Goal: Task Accomplishment & Management: Use online tool/utility

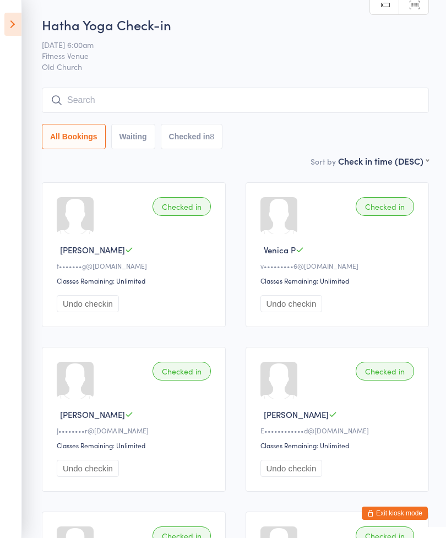
click at [20, 26] on icon at bounding box center [12, 24] width 17 height 23
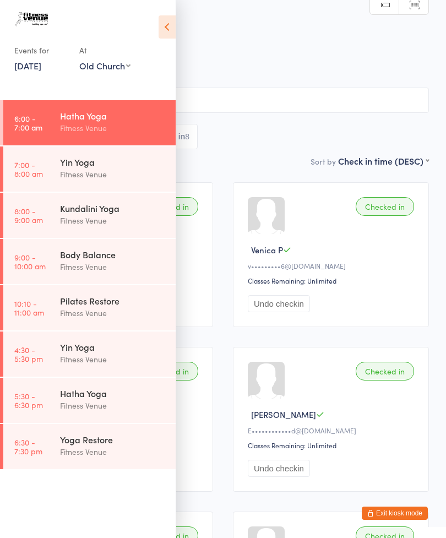
click at [109, 170] on div "Fitness Venue" at bounding box center [113, 174] width 106 height 13
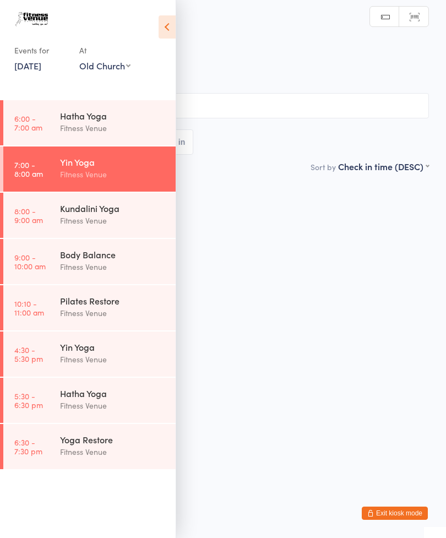
click at [170, 24] on icon at bounding box center [167, 26] width 17 height 23
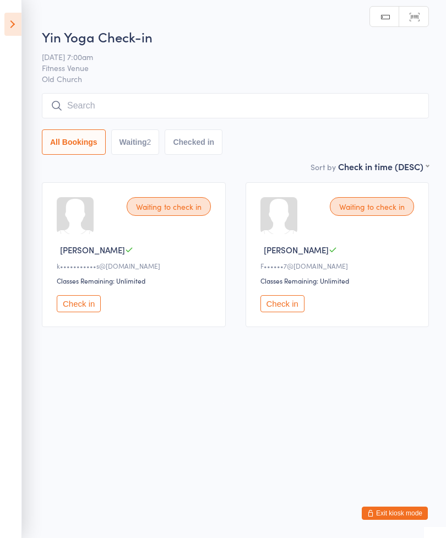
click at [212, 107] on input "search" at bounding box center [235, 105] width 387 height 25
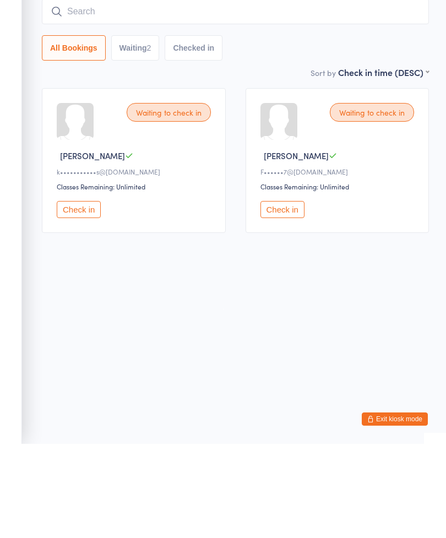
click at [76, 295] on button "Check in" at bounding box center [79, 303] width 44 height 17
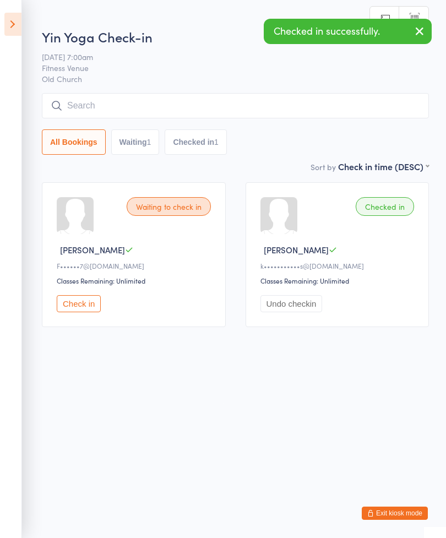
click at [78, 303] on button "Check in" at bounding box center [79, 303] width 44 height 17
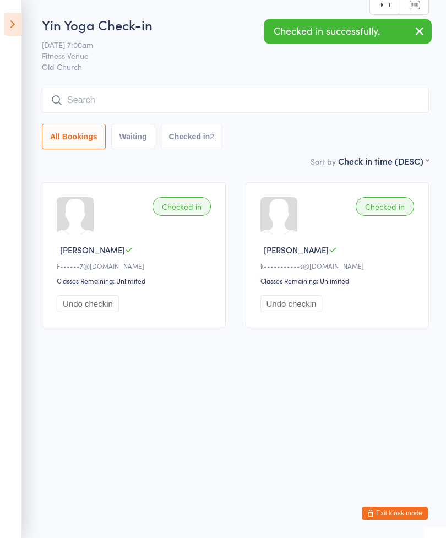
click at [130, 103] on input "search" at bounding box center [235, 100] width 387 height 25
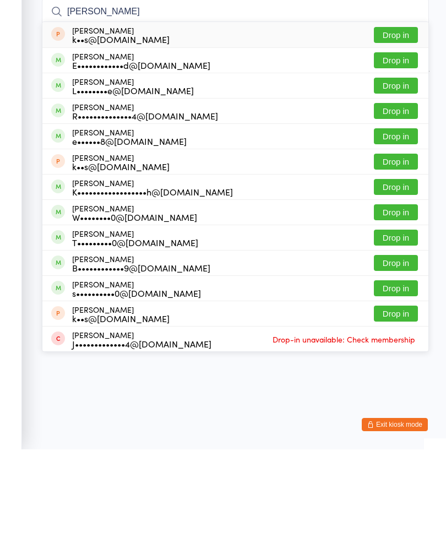
type input "[PERSON_NAME]"
click at [400, 141] on button "Drop in" at bounding box center [396, 149] width 44 height 16
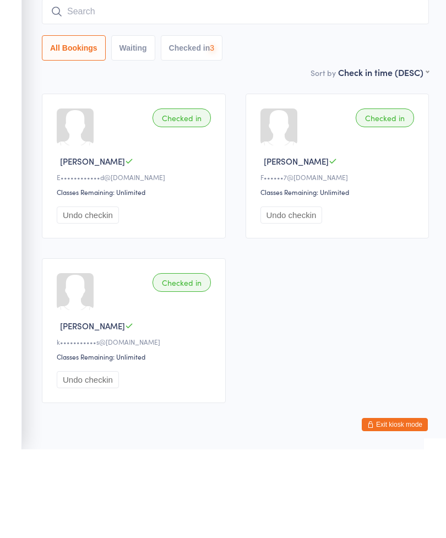
click at [234, 88] on input "search" at bounding box center [235, 100] width 387 height 25
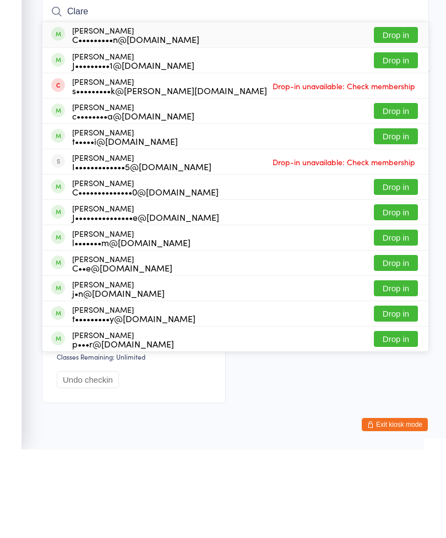
type input "Clare"
click at [391, 116] on button "Drop in" at bounding box center [396, 124] width 44 height 16
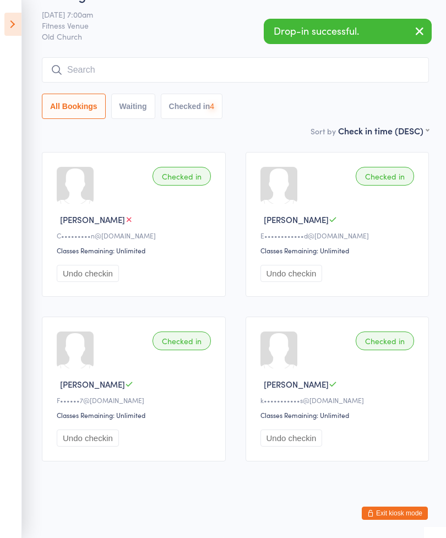
click at [220, 57] on input "search" at bounding box center [235, 69] width 387 height 25
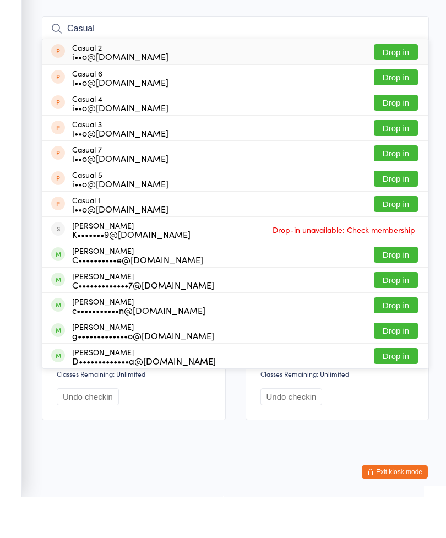
type input "Casual"
click at [394, 85] on button "Drop in" at bounding box center [396, 93] width 44 height 16
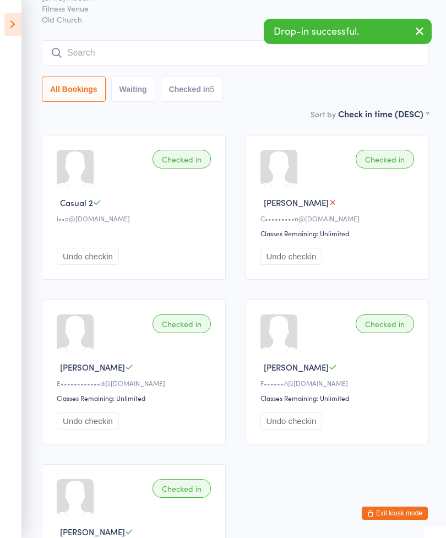
click at [157, 58] on input "search" at bounding box center [235, 52] width 387 height 25
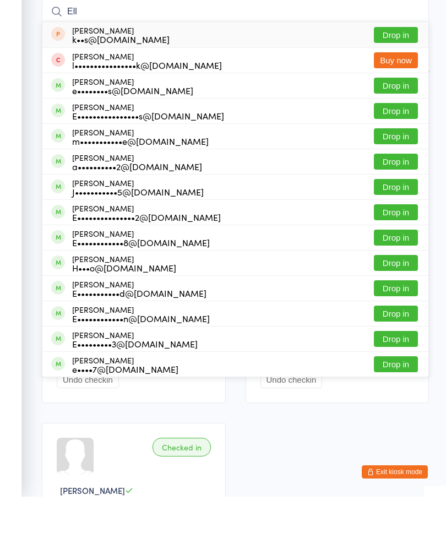
type input "Ell"
click at [391, 119] on button "Drop in" at bounding box center [396, 127] width 44 height 16
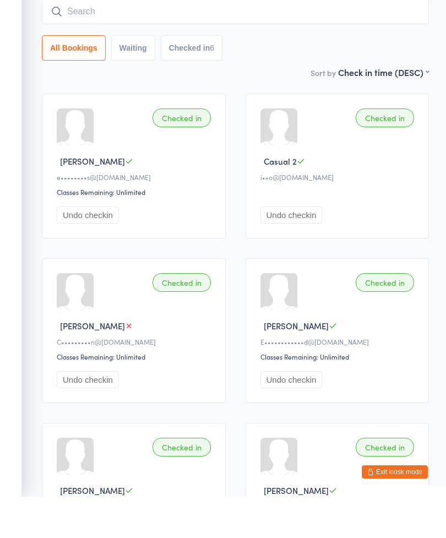
scroll to position [89, 0]
